Goal: Register for event/course

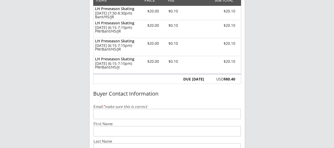
scroll to position [79, 0]
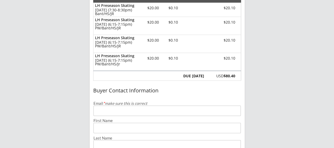
click at [141, 110] on input "email" at bounding box center [168, 110] width 148 height 10
type input "[EMAIL_ADDRESS][DOMAIN_NAME]"
type input "[PERSON_NAME]"
type input "Wald"
type input "[PHONE_NUMBER]"
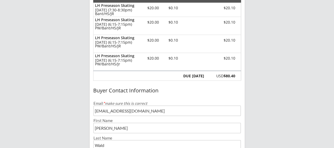
scroll to position [168, 0]
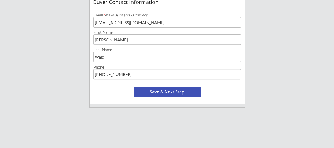
click at [167, 92] on button "Save & Next Step" at bounding box center [167, 91] width 67 height 11
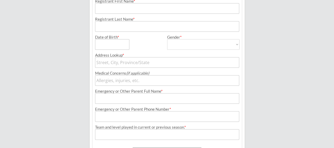
scroll to position [38, 0]
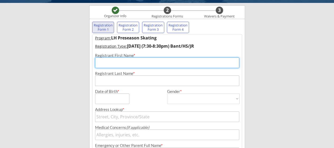
click at [126, 66] on input "input" at bounding box center [167, 62] width 144 height 11
type input "[PERSON_NAME]"
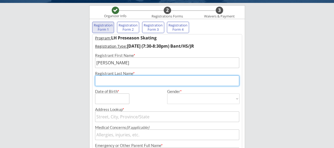
click at [107, 81] on input "input" at bounding box center [167, 80] width 144 height 11
type input "[PERSON_NAME]"
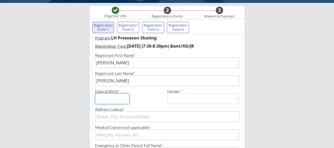
click at [110, 98] on input "input" at bounding box center [112, 98] width 34 height 11
type input "[DATE]"
click at [199, 101] on select "[DEMOGRAPHIC_DATA] [DEMOGRAPHIC_DATA]" at bounding box center [203, 98] width 72 height 11
select select ""[DEMOGRAPHIC_DATA]""
click at [167, 93] on select "[DEMOGRAPHIC_DATA] [DEMOGRAPHIC_DATA]" at bounding box center [203, 98] width 72 height 11
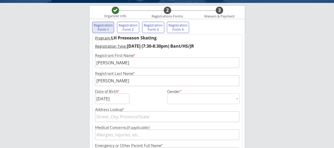
type input "[DEMOGRAPHIC_DATA]"
click at [147, 115] on input "text" at bounding box center [167, 116] width 144 height 11
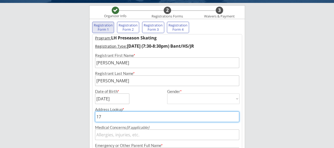
type input "172"
type input "[STREET_ADDRESS][PERSON_NAME]"
type input "1723"
type input "[GEOGRAPHIC_DATA][PERSON_NAME], [GEOGRAPHIC_DATA], [GEOGRAPHIC_DATA], [GEOGRAPH…"
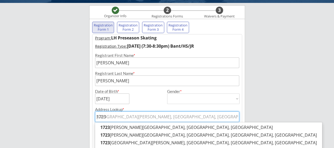
type input "1723"
type input "1723 N"
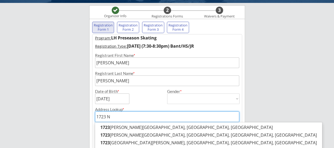
type input "[STREET_ADDRESS][PERSON_NAME]"
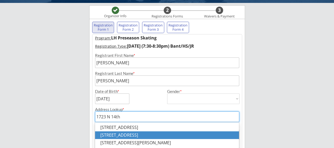
click at [149, 135] on p "[STREET_ADDRESS]" at bounding box center [167, 135] width 144 height 8
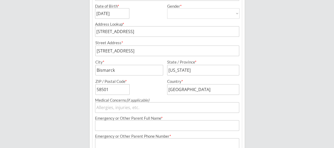
scroll to position [144, 0]
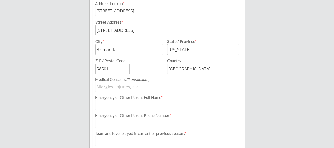
type input "[STREET_ADDRESS]"
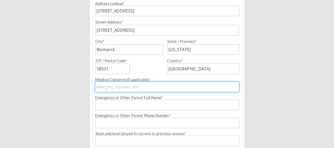
click at [125, 88] on input "input" at bounding box center [167, 86] width 144 height 11
type input "na"
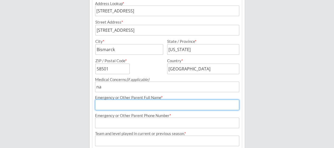
click at [131, 103] on input "input" at bounding box center [167, 104] width 144 height 11
type input "Sierra [PERSON_NAME]"
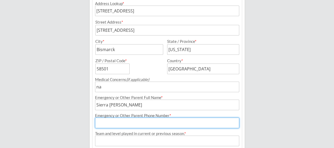
click at [128, 125] on input "input" at bounding box center [167, 122] width 144 height 11
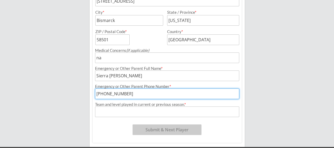
scroll to position [190, 0]
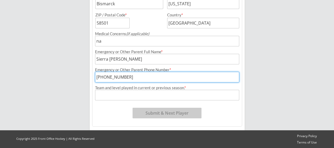
type input "[PHONE_NUMBER]"
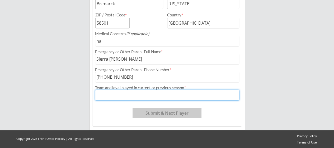
click at [115, 94] on input "input" at bounding box center [167, 95] width 144 height 11
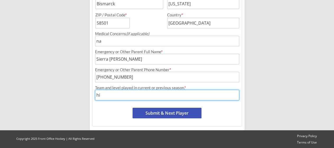
type input "h"
type input "[GEOGRAPHIC_DATA]"
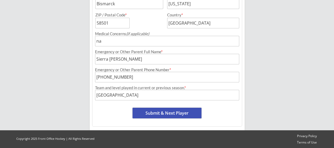
click at [170, 112] on button "Submit & Next Player" at bounding box center [167, 113] width 69 height 11
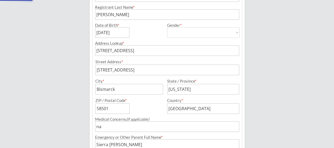
scroll to position [43, 0]
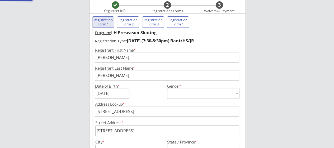
select select ""PLACEHOLDER_1427118222253""
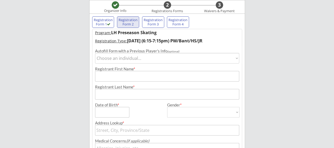
click at [155, 58] on select "Choose an individual... [PERSON_NAME]" at bounding box center [167, 58] width 144 height 11
select select ""1348695171700984260__LOOKUP__1706588778600x879379862203924500""
click at [95, 53] on select "Choose an individual... [PERSON_NAME]" at bounding box center [167, 58] width 144 height 11
type input "[PERSON_NAME]"
type input "[DATE]"
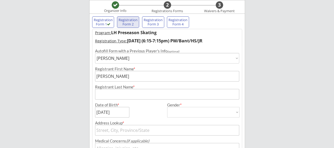
type input "[PERSON_NAME]"
type input "[DEMOGRAPHIC_DATA]"
select select ""[DEMOGRAPHIC_DATA]""
type input "[STREET_ADDRESS]"
type input "na"
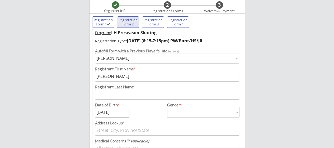
type input "Sierra [PERSON_NAME]"
type input "[PHONE_NUMBER]"
type input "[GEOGRAPHIC_DATA]"
type input "[STREET_ADDRESS]"
type input "Bismarck"
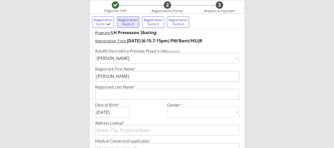
type input "[US_STATE]"
type input "58501"
type input "[GEOGRAPHIC_DATA]"
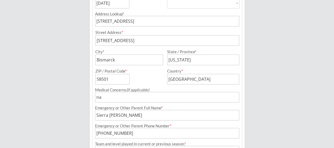
scroll to position [202, 0]
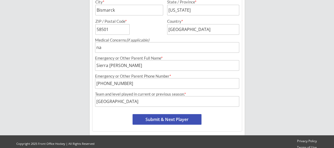
click at [172, 116] on button "Submit & Next Player" at bounding box center [167, 119] width 69 height 11
select select ""PLACEHOLDER_1427118222253""
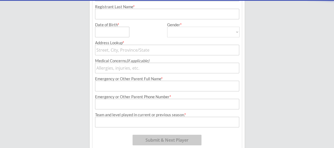
scroll to position [43, 0]
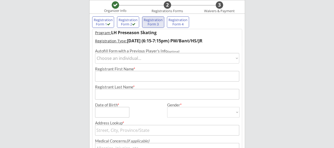
click at [150, 59] on select "Choose an individual... [PERSON_NAME]" at bounding box center [167, 58] width 144 height 11
select select ""1348695171700984260__LOOKUP__1706588778600x879379862203924500""
click at [95, 53] on select "Choose an individual... [PERSON_NAME]" at bounding box center [167, 58] width 144 height 11
type input "[PERSON_NAME]"
type input "[DATE]"
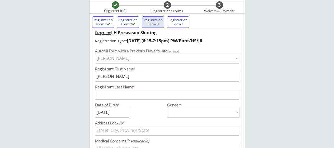
type input "[PERSON_NAME]"
type input "[DEMOGRAPHIC_DATA]"
select select ""[DEMOGRAPHIC_DATA]""
type input "[STREET_ADDRESS]"
type input "na"
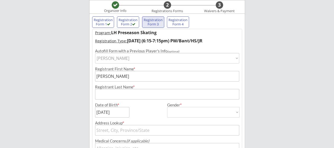
type input "Sierra [PERSON_NAME]"
type input "[PHONE_NUMBER]"
type input "[GEOGRAPHIC_DATA]"
type input "[STREET_ADDRESS]"
type input "Bismarck"
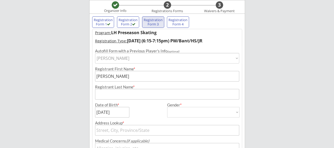
type input "[US_STATE]"
type input "58501"
type input "[GEOGRAPHIC_DATA]"
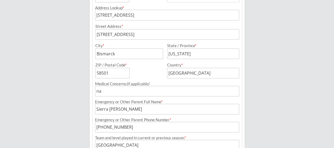
scroll to position [202, 0]
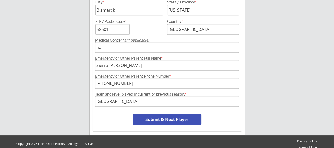
click at [174, 120] on button "Submit & Next Player" at bounding box center [167, 119] width 69 height 11
select select ""PLACEHOLDER_1427118222253""
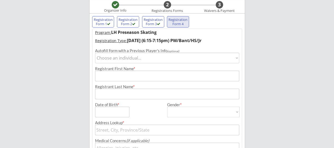
scroll to position [43, 0]
click at [144, 57] on select "Choose an individual... [PERSON_NAME]" at bounding box center [167, 58] width 144 height 11
click at [95, 53] on select "Choose an individual... [PERSON_NAME]" at bounding box center [167, 58] width 144 height 11
click at [129, 58] on select "Choose an individual... [PERSON_NAME]" at bounding box center [167, 58] width 144 height 11
select select ""1348695171700984260__LOOKUP__1706588778600x879379862203924500""
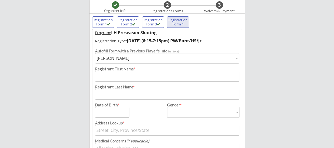
click at [95, 53] on select "Choose an individual... [PERSON_NAME]" at bounding box center [167, 58] width 144 height 11
type input "[PERSON_NAME]"
type input "[DATE]"
type input "[PERSON_NAME]"
type input "[DEMOGRAPHIC_DATA]"
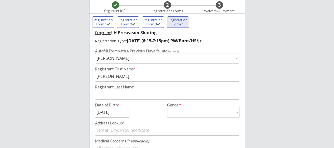
select select ""[DEMOGRAPHIC_DATA]""
type input "[STREET_ADDRESS]"
type input "na"
type input "Sierra [PERSON_NAME]"
type input "[PHONE_NUMBER]"
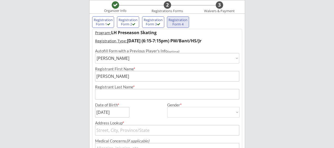
type input "[GEOGRAPHIC_DATA]"
type input "[STREET_ADDRESS]"
type input "Bismarck"
type input "[US_STATE]"
type input "58501"
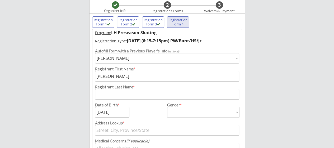
type input "[GEOGRAPHIC_DATA]"
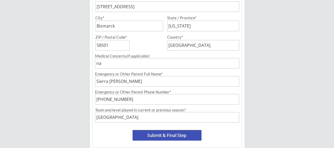
scroll to position [207, 0]
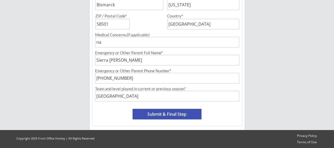
click at [176, 111] on button "Submit & Final Step" at bounding box center [167, 114] width 69 height 11
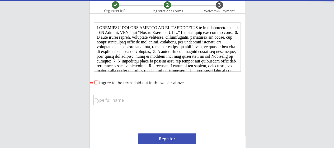
scroll to position [0, 0]
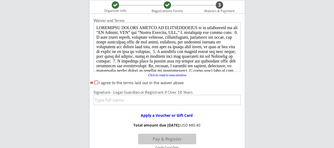
click at [95, 82] on input "I agree to the terms laid out in the waiver above" at bounding box center [96, 82] width 3 height 3
checkbox input "true"
click at [112, 98] on input "input" at bounding box center [167, 100] width 147 height 10
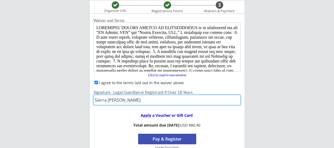
scroll to position [70, 0]
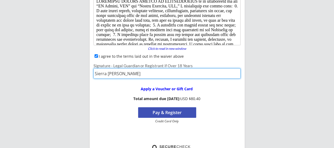
type input "Sierra [PERSON_NAME]"
click at [182, 110] on button "Pay & Register" at bounding box center [167, 112] width 58 height 11
